Goal: Find specific page/section: Find specific page/section

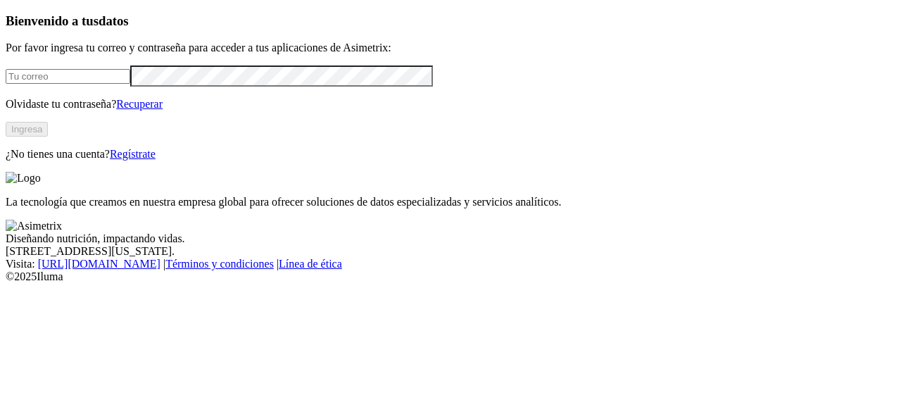
type input "[PERSON_NAME][EMAIL_ADDRESS][PERSON_NAME][DOMAIN_NAME]"
click at [48, 137] on button "Ingresa" at bounding box center [27, 129] width 42 height 15
